Goal: Task Accomplishment & Management: Complete application form

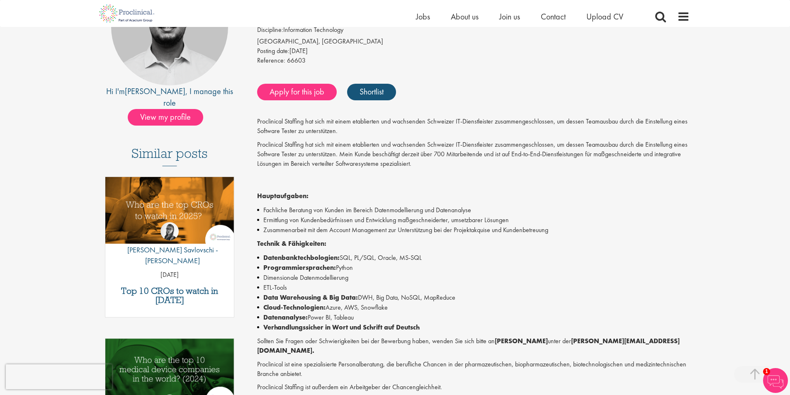
scroll to position [166, 0]
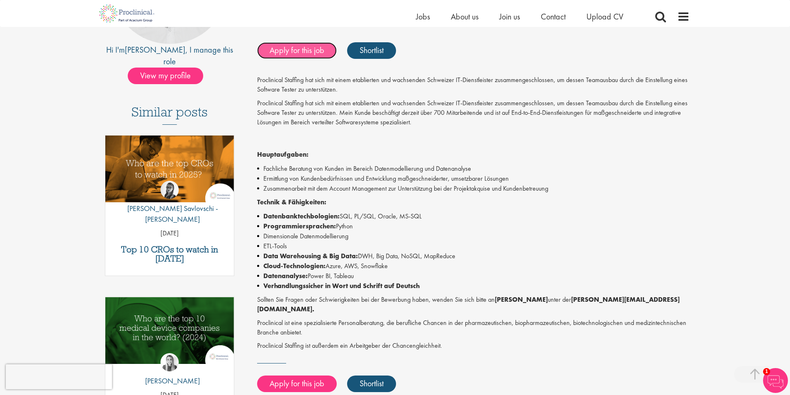
click at [311, 52] on link "Apply for this job" at bounding box center [297, 50] width 80 height 17
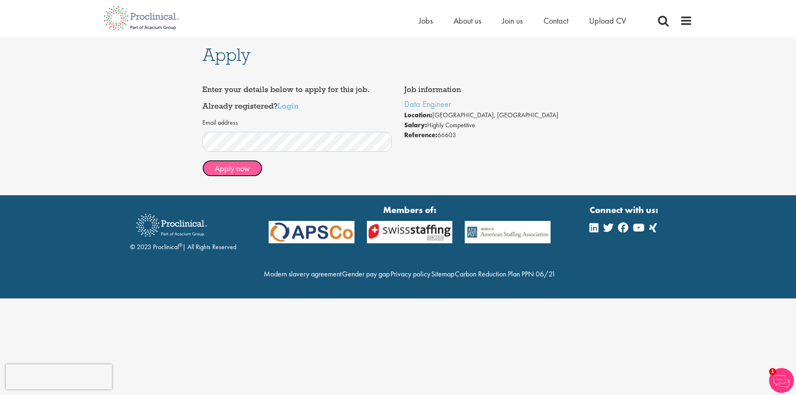
click at [243, 167] on button "Apply now" at bounding box center [232, 168] width 60 height 17
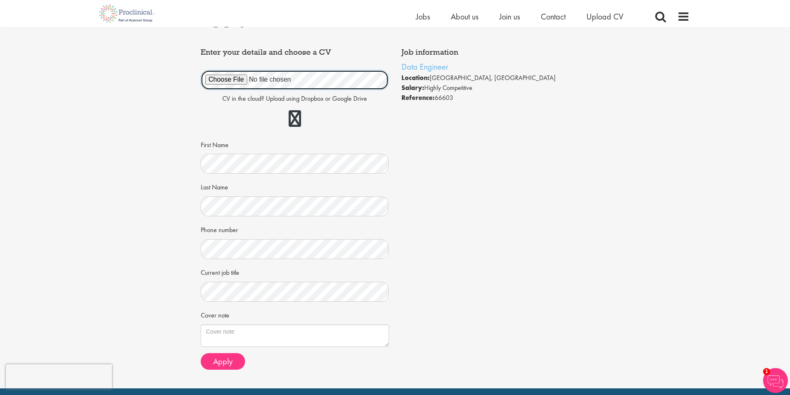
scroll to position [41, 0]
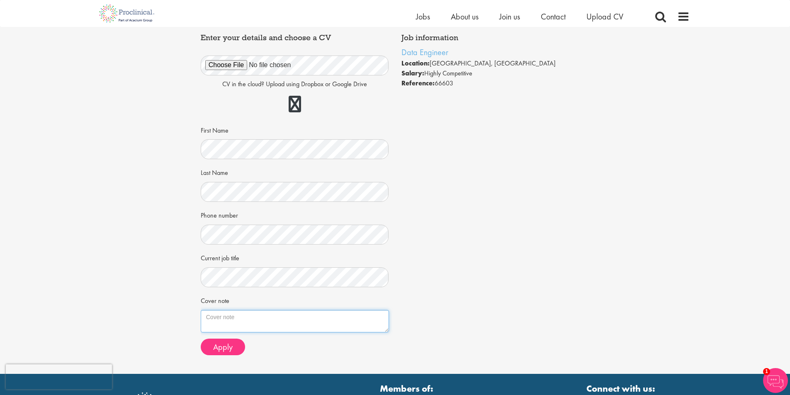
click at [233, 322] on textarea "Cover note" at bounding box center [295, 321] width 188 height 22
paste textarea "Detail-oriented professional with a proficient background in data analysis, sol…"
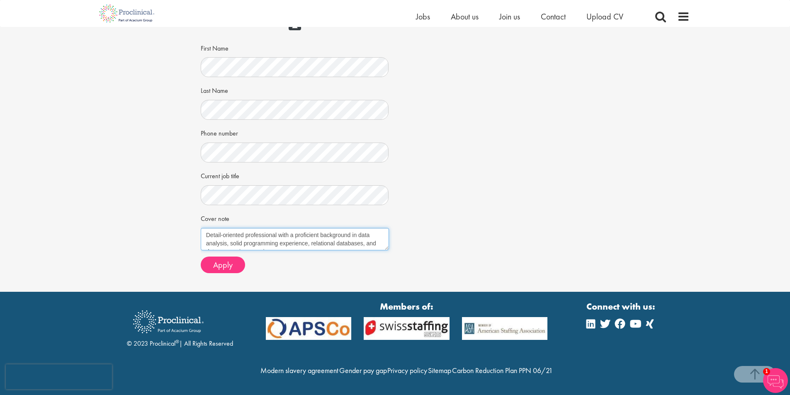
scroll to position [141, 0]
type textarea "Detail-oriented professional with a proficient background in data analysis, sol…"
click at [229, 260] on span "Apply" at bounding box center [222, 265] width 19 height 11
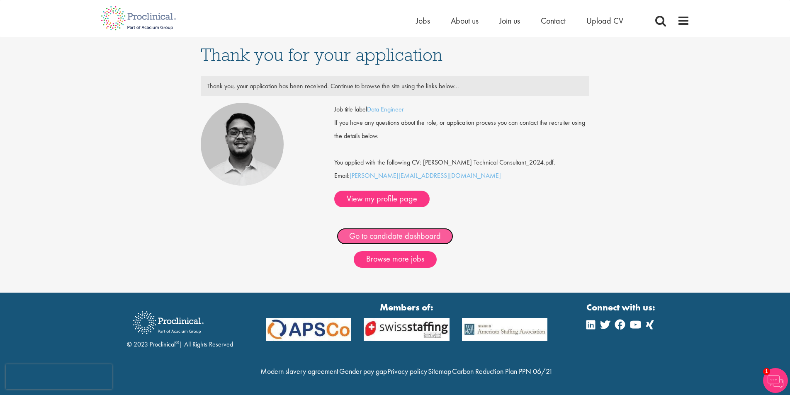
click at [406, 228] on link "Go to candidate dashboard" at bounding box center [395, 236] width 117 height 17
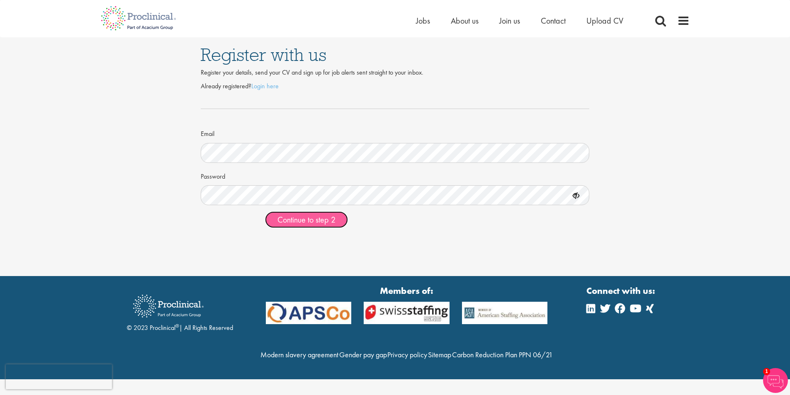
click at [309, 220] on span "Continue to step 2" at bounding box center [306, 219] width 58 height 11
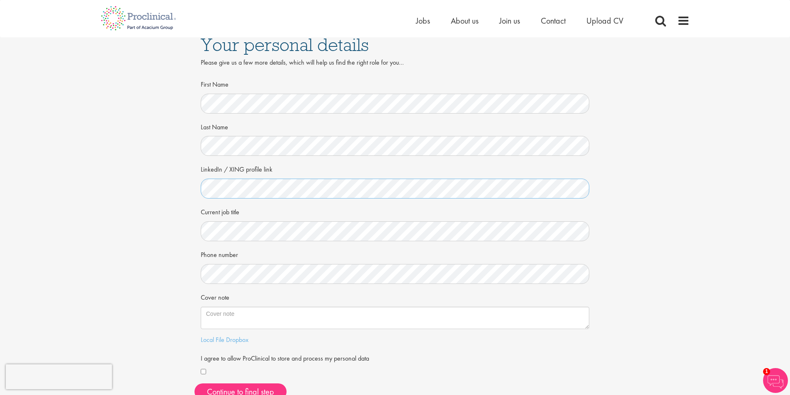
scroll to position [41, 0]
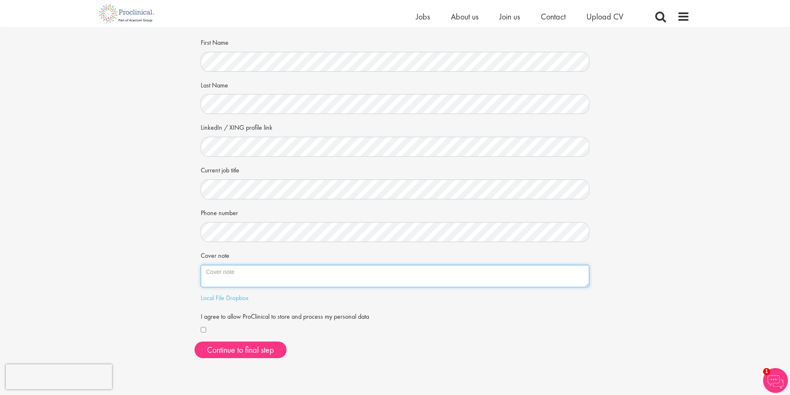
click at [221, 272] on textarea "Cover note" at bounding box center [395, 276] width 389 height 22
click at [229, 267] on textarea "Cover note" at bounding box center [395, 276] width 389 height 22
paste textarea "Technical expertise and analytical personality with a proven track record of su…"
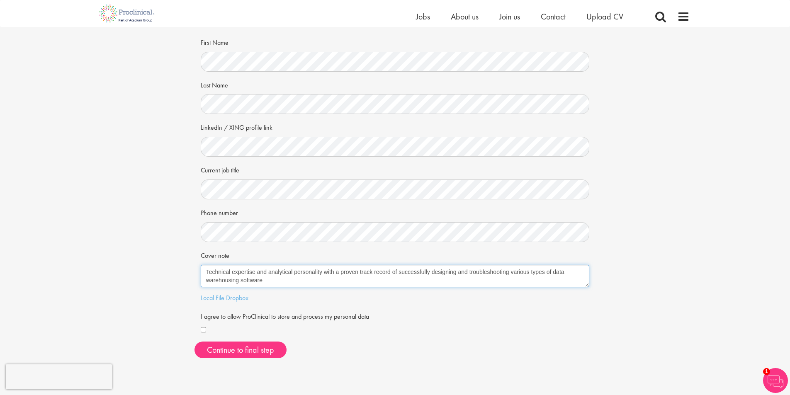
type textarea "Technical expertise and analytical personality with a proven track record of su…"
click at [238, 352] on button "Continue to final step" at bounding box center [240, 350] width 92 height 17
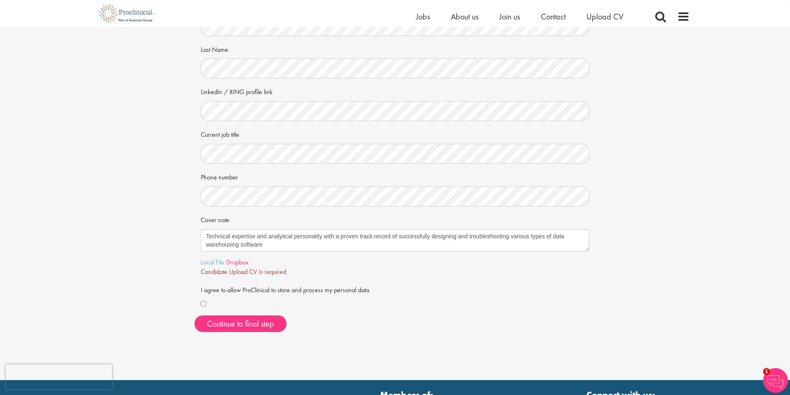
scroll to position [83, 0]
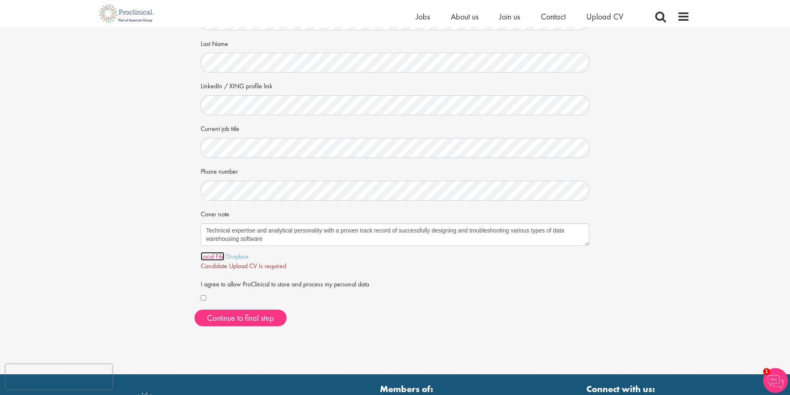
click at [214, 260] on link "Local File" at bounding box center [213, 256] width 24 height 9
click at [244, 316] on span "Continue to final step" at bounding box center [240, 318] width 67 height 11
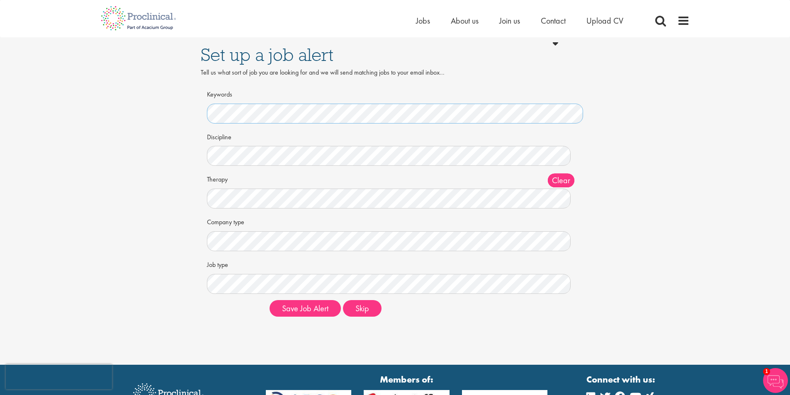
scroll to position [0, 71]
click at [159, 141] on div "Set up a job alert Tell us what sort of job you are looking for and we will sen…" at bounding box center [395, 180] width 802 height 286
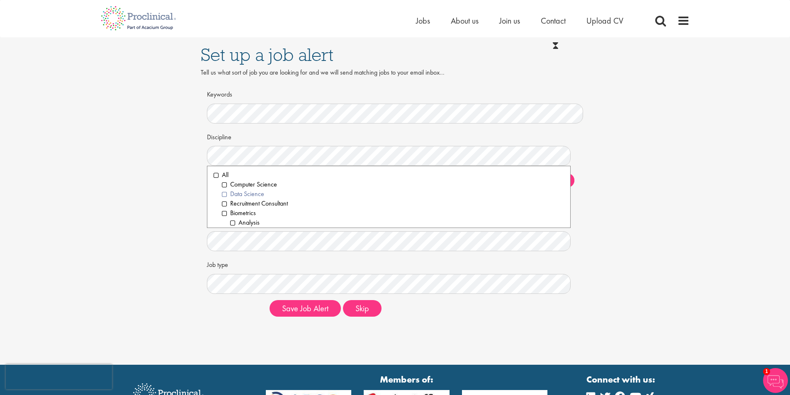
click at [224, 195] on li "Data Science" at bounding box center [393, 195] width 343 height 10
click at [224, 186] on li "Computer Science" at bounding box center [393, 185] width 343 height 10
click at [225, 178] on li "Information Technology" at bounding box center [393, 179] width 343 height 10
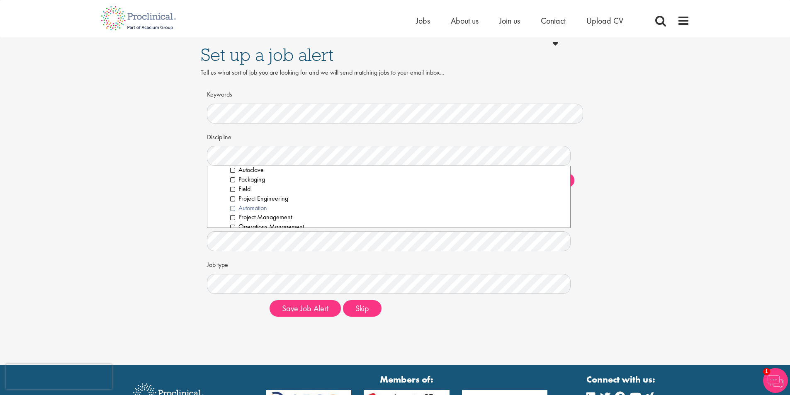
click at [233, 209] on li "Automation" at bounding box center [397, 209] width 334 height 10
click at [232, 218] on li "Analyst" at bounding box center [397, 218] width 334 height 10
click at [224, 219] on li "Leadership" at bounding box center [393, 219] width 343 height 10
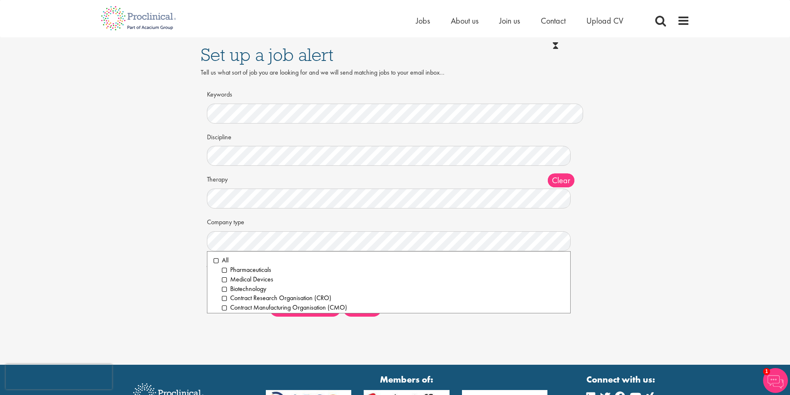
click at [163, 192] on div "Set up a job alert Tell us what sort of job you are looking for and we will sen…" at bounding box center [395, 180] width 802 height 286
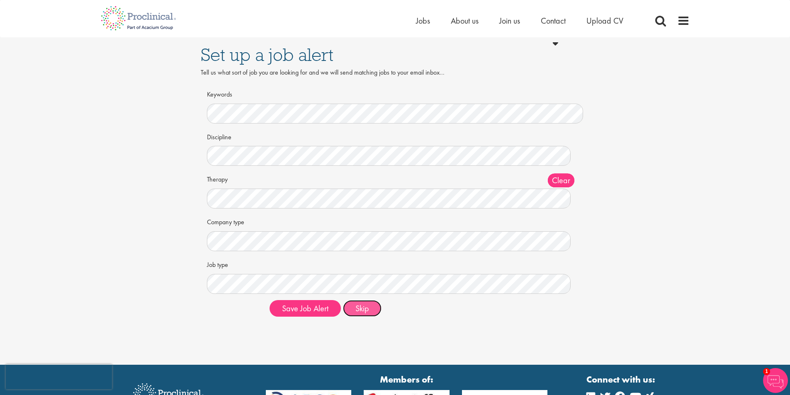
click at [371, 307] on button "Skip" at bounding box center [362, 308] width 39 height 17
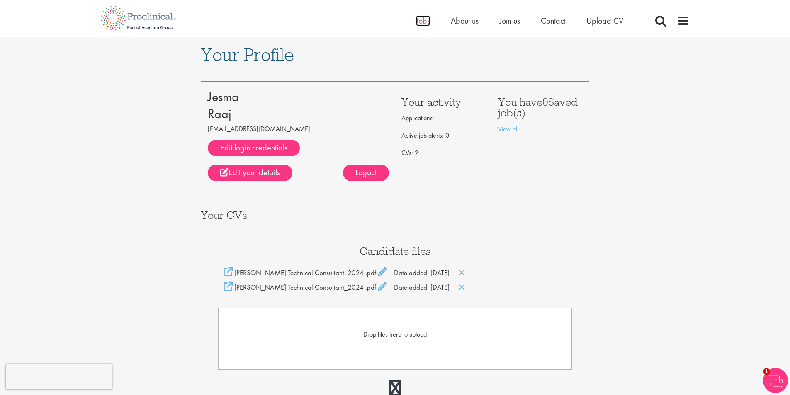
click at [418, 17] on span "Jobs" at bounding box center [423, 20] width 14 height 11
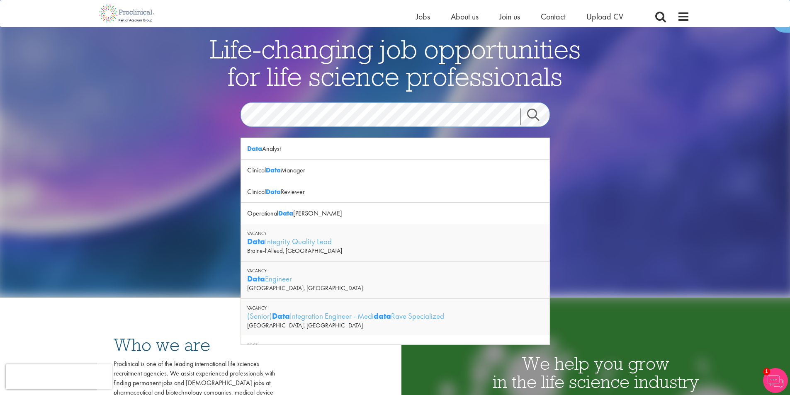
scroll to position [41, 0]
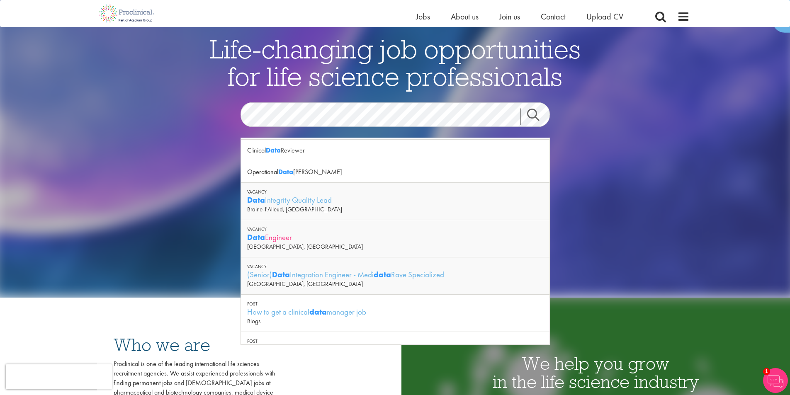
click at [306, 238] on div "Data Engineer" at bounding box center [395, 237] width 296 height 10
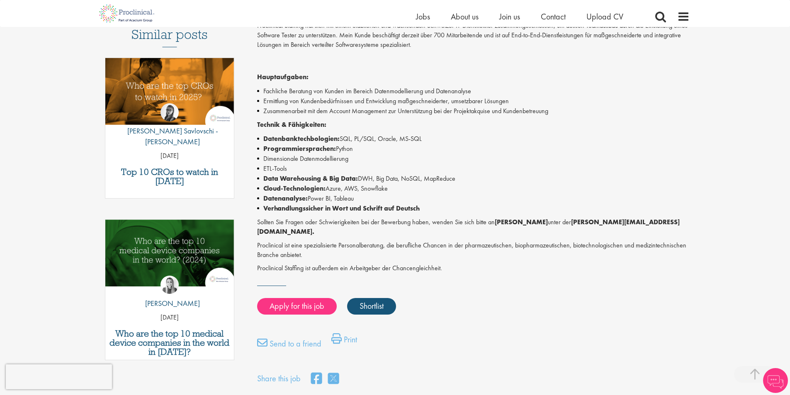
scroll to position [249, 0]
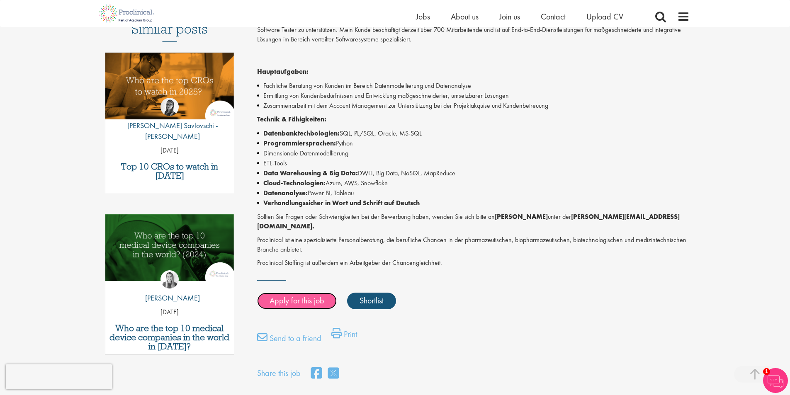
click at [309, 293] on link "Apply for this job" at bounding box center [297, 301] width 80 height 17
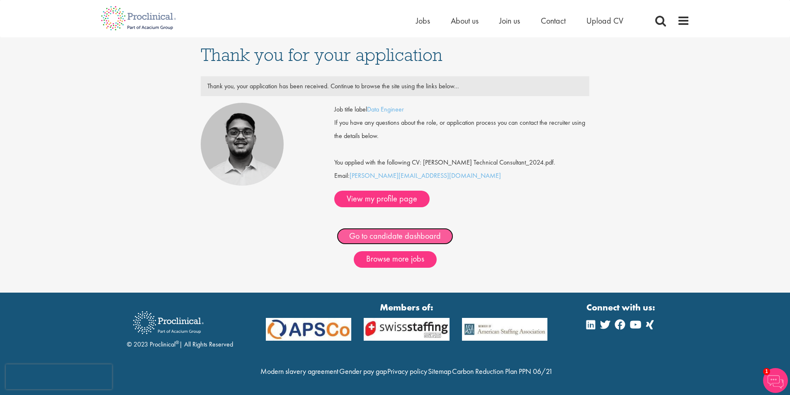
click at [394, 228] on link "Go to candidate dashboard" at bounding box center [395, 236] width 117 height 17
